Goal: Book appointment/travel/reservation

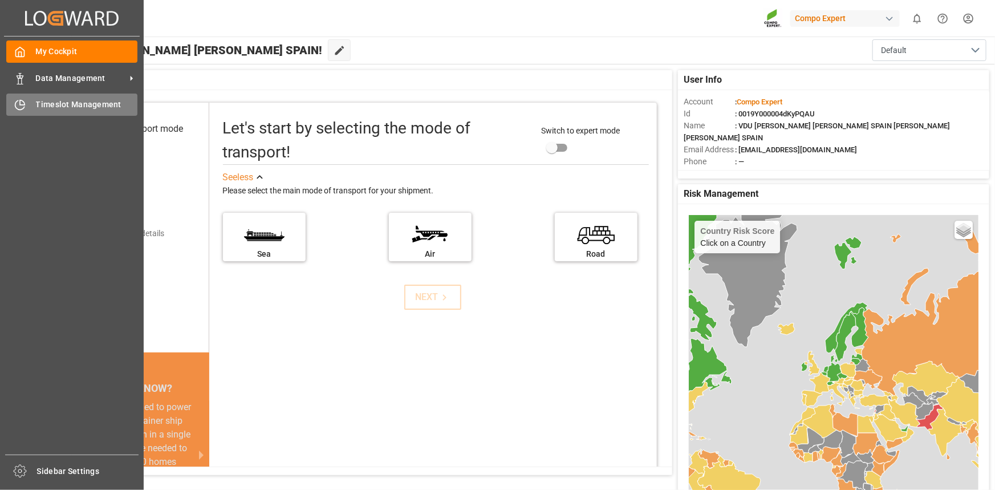
click at [61, 105] on span "Timeslot Management" at bounding box center [87, 105] width 102 height 12
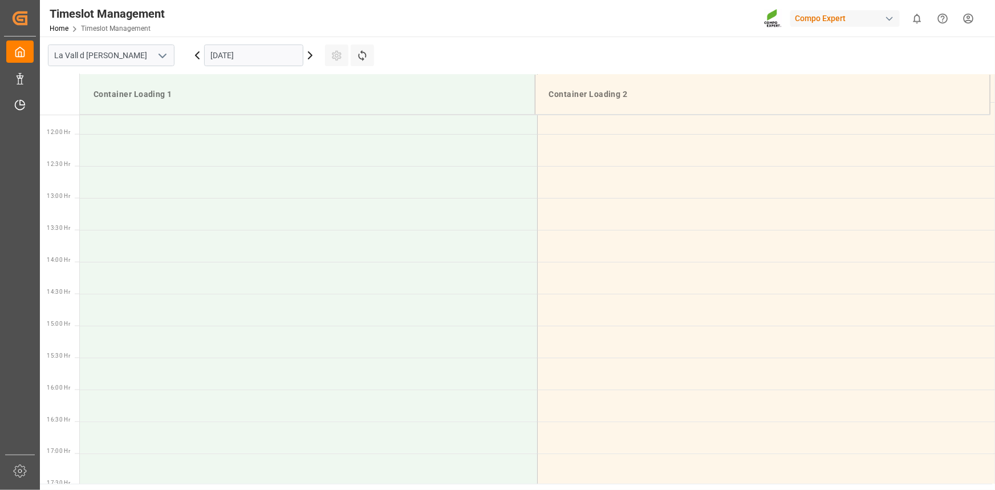
click at [249, 54] on input "[DATE]" at bounding box center [253, 55] width 99 height 22
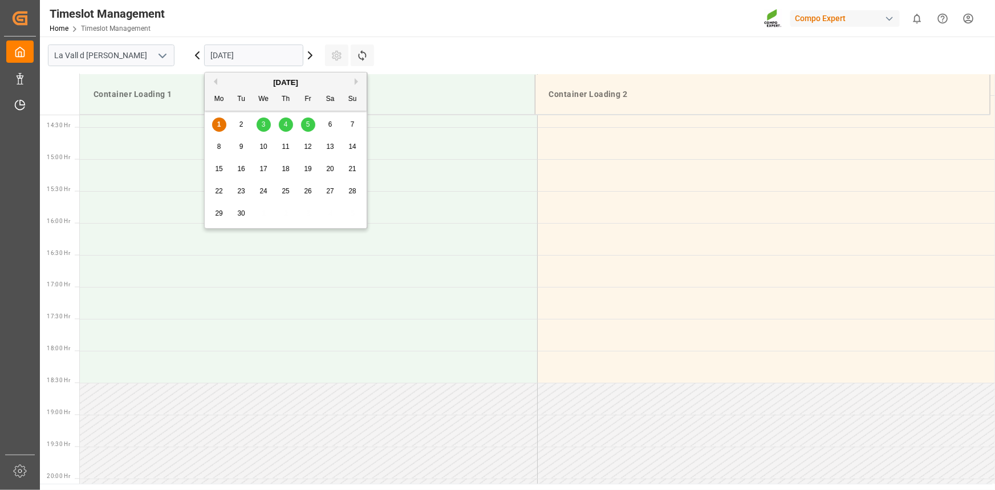
scroll to position [951, 0]
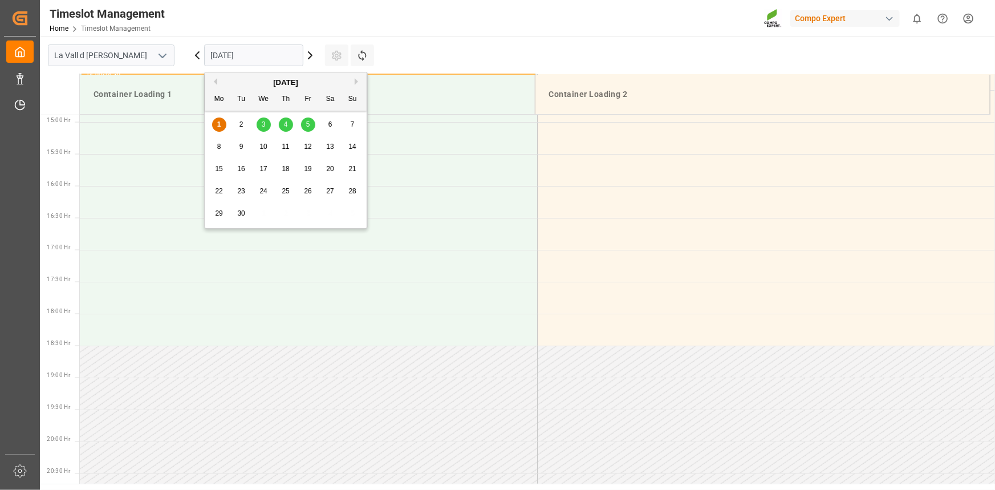
click at [290, 146] on div "11" at bounding box center [286, 147] width 14 height 14
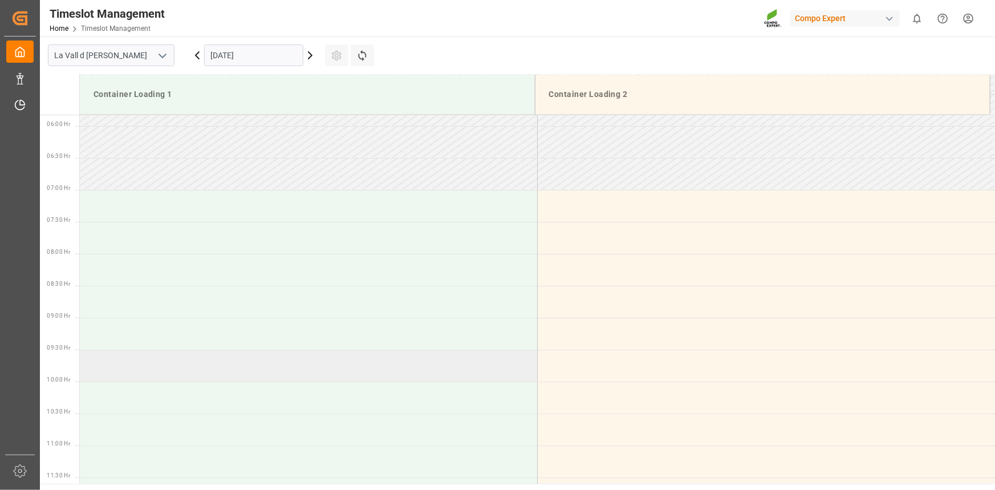
scroll to position [277, 0]
